Goal: Transaction & Acquisition: Purchase product/service

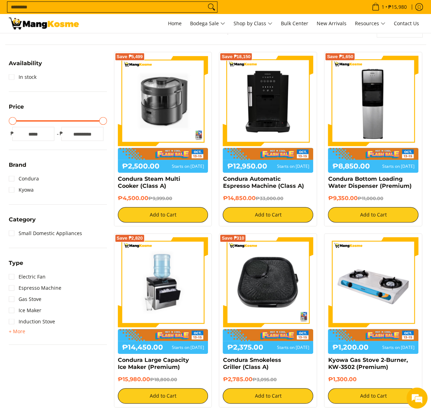
scroll to position [118, 0]
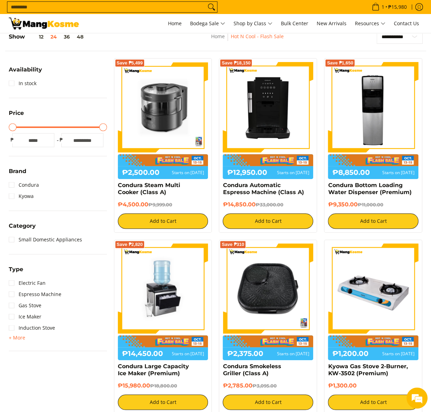
click at [284, 126] on img at bounding box center [268, 107] width 90 height 90
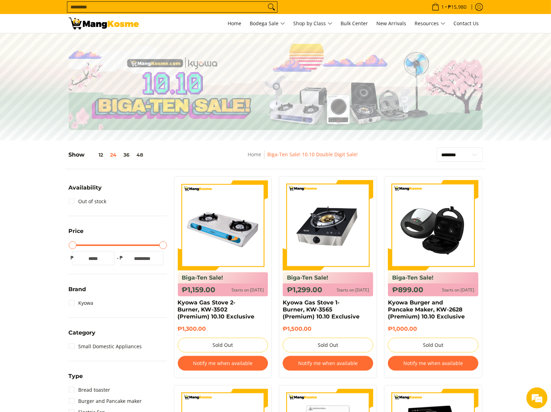
click at [499, 111] on div "Slideshow with text Display large images and promotional text" at bounding box center [275, 87] width 551 height 86
